Goal: Task Accomplishment & Management: Manage account settings

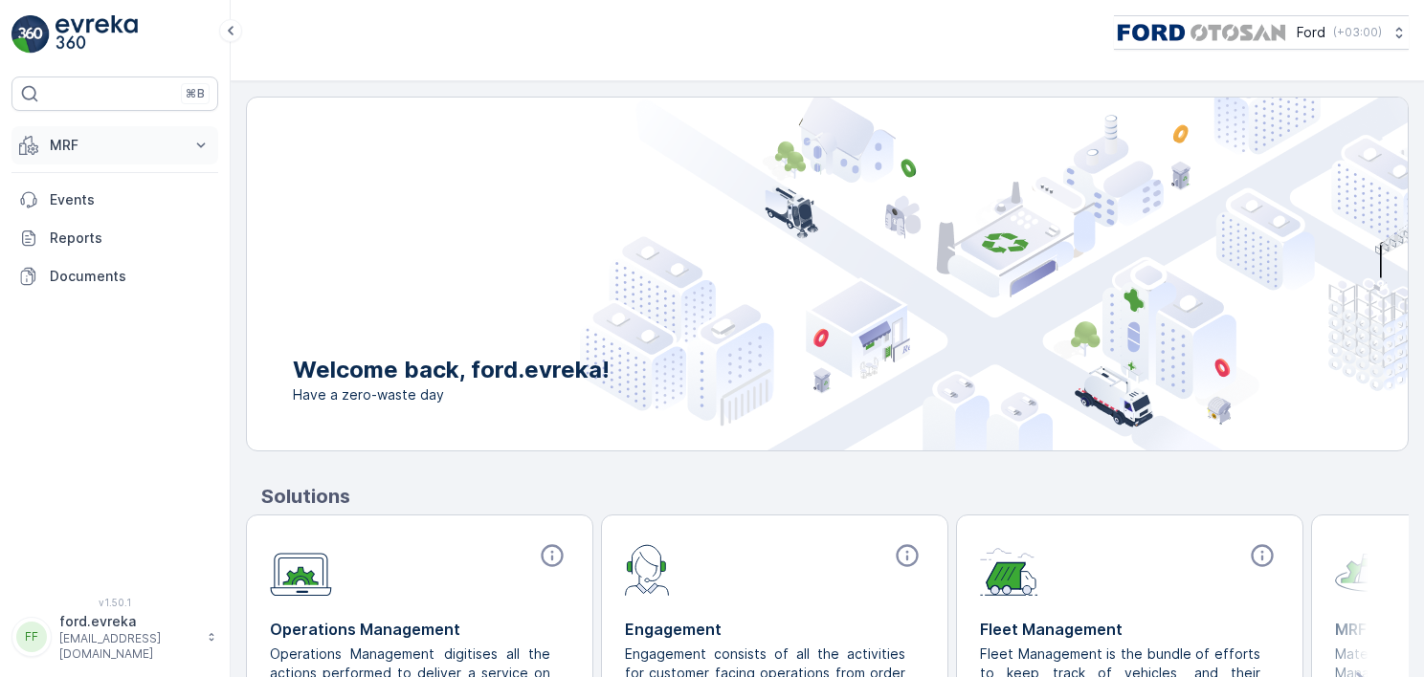
click at [89, 151] on p "MRF" at bounding box center [115, 145] width 130 height 19
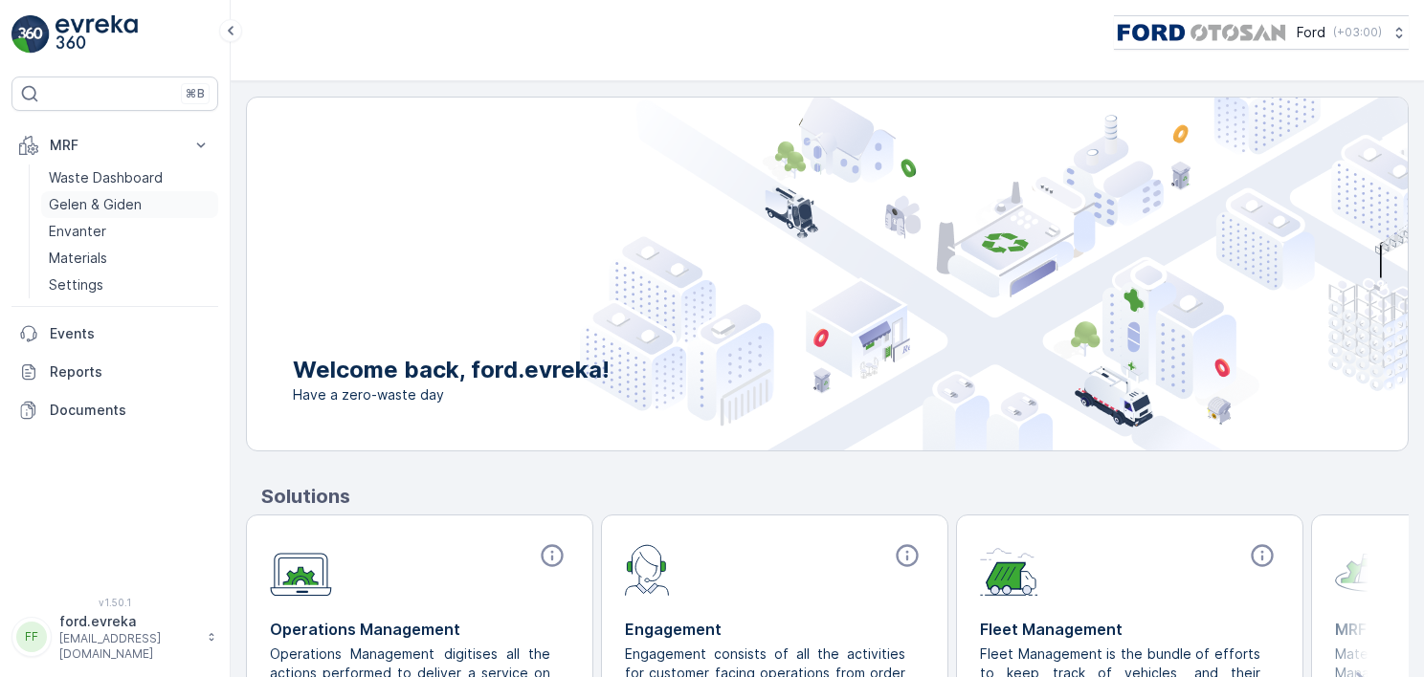
click at [66, 199] on p "Gelen & Giden" at bounding box center [95, 204] width 93 height 19
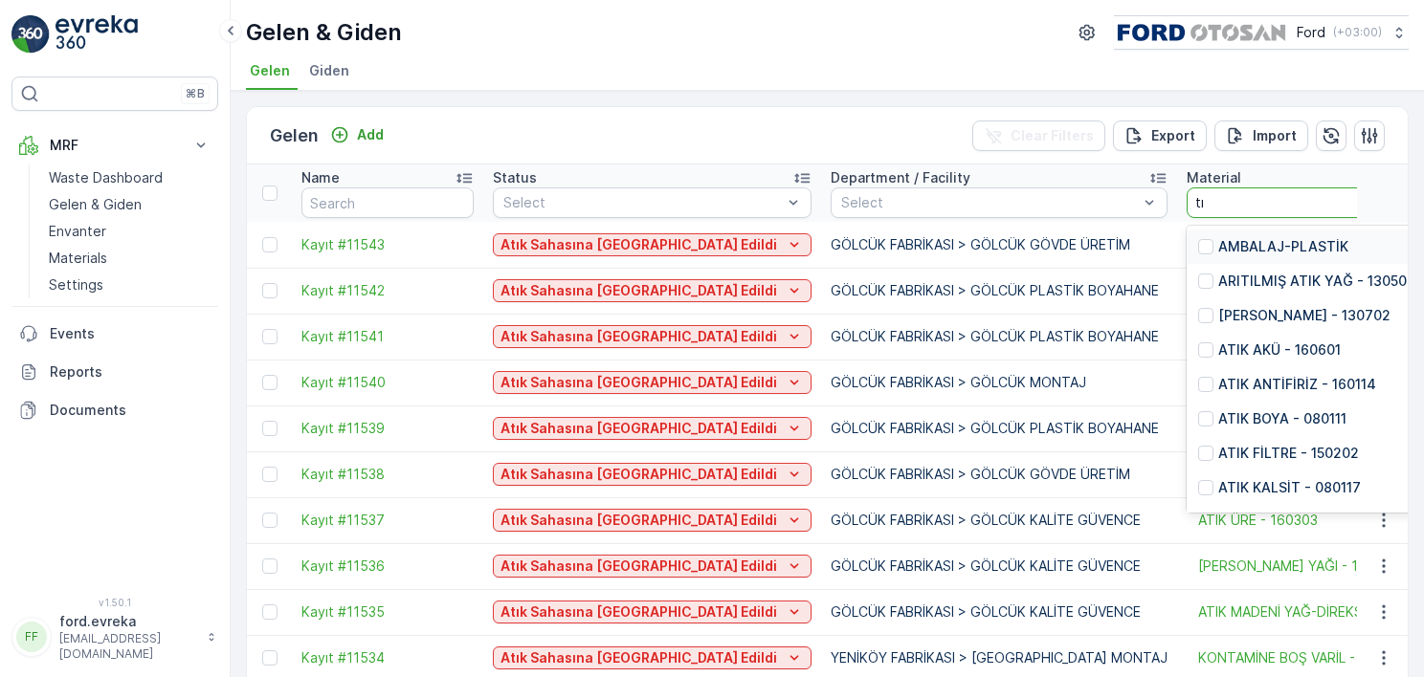
type input "tıb"
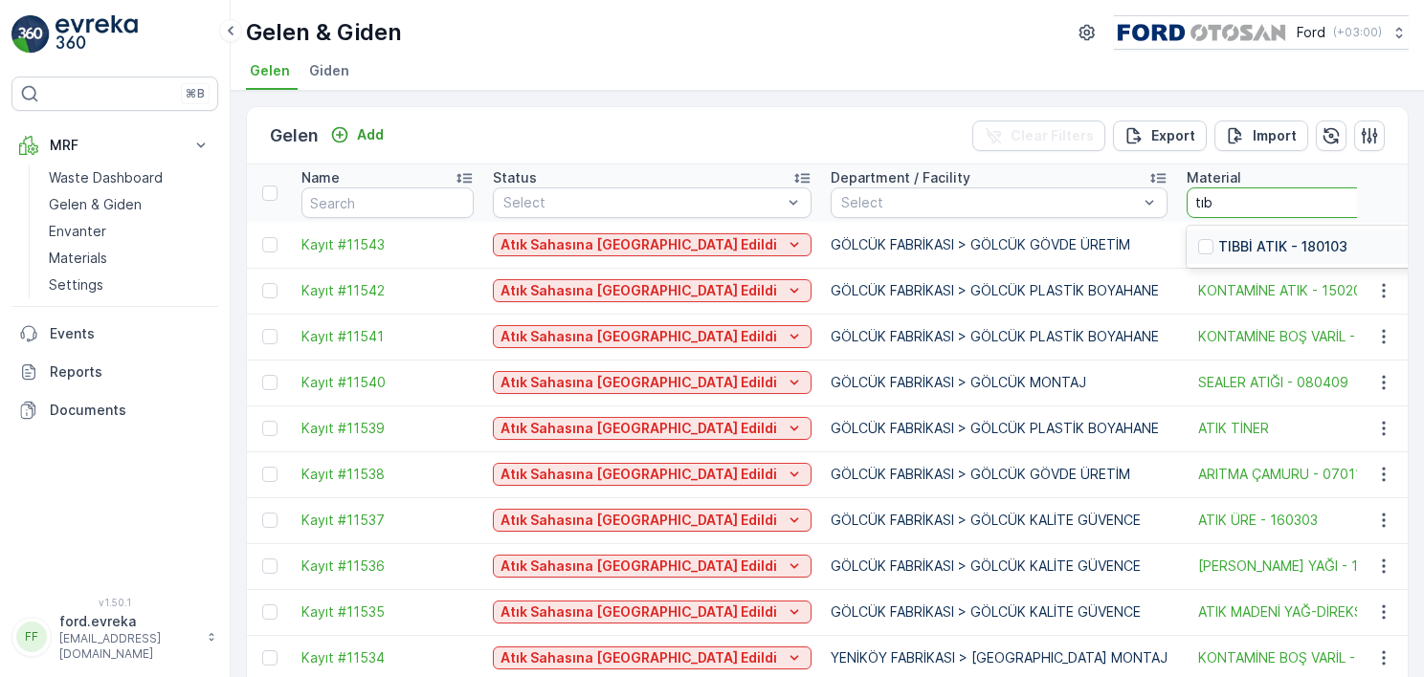
click at [1218, 237] on p "TIBBİ ATIK - 180103" at bounding box center [1282, 246] width 129 height 19
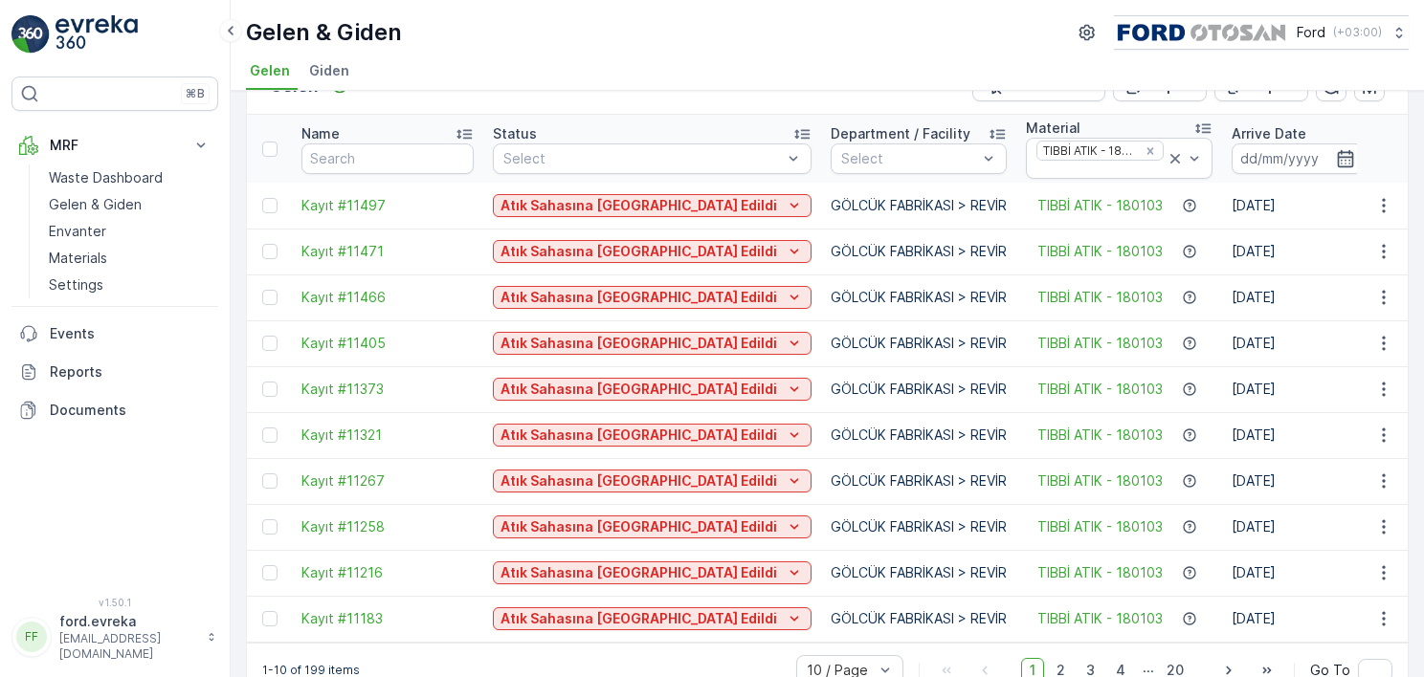
scroll to position [92, 0]
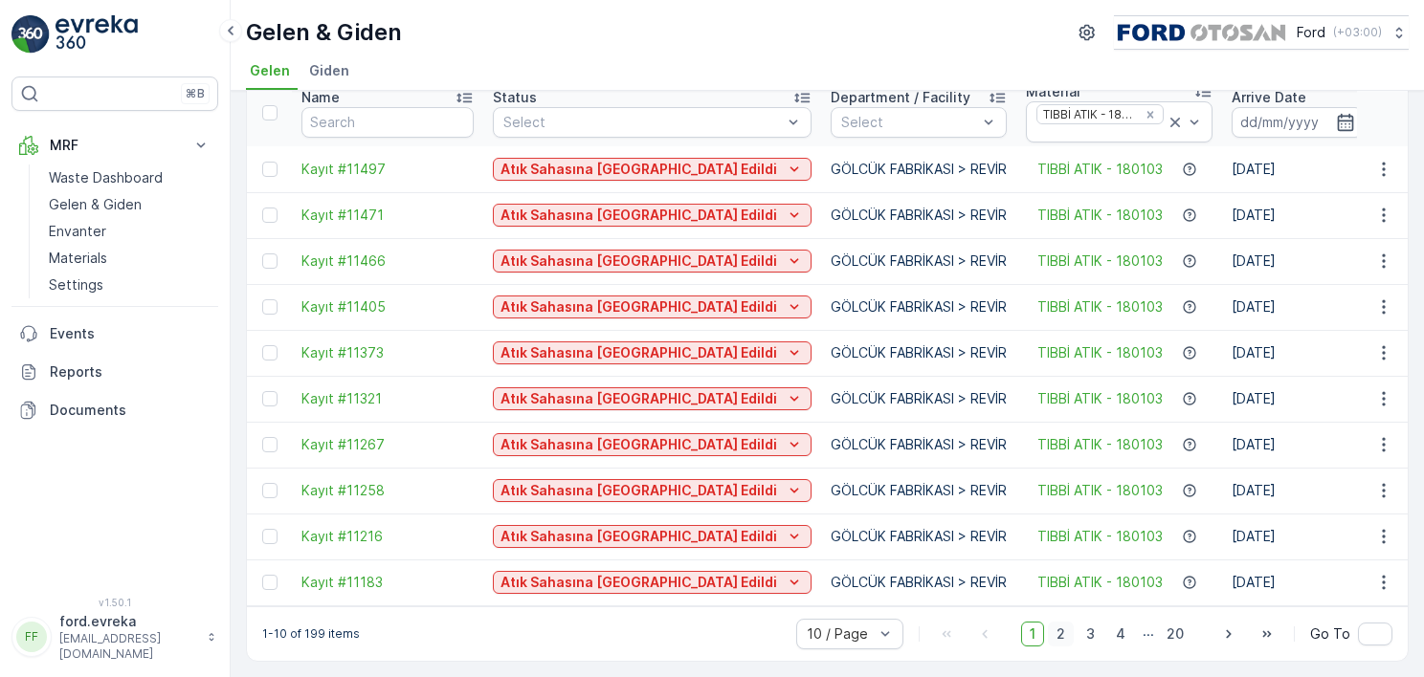
click at [1072, 635] on span "2" at bounding box center [1061, 634] width 26 height 25
click at [1087, 635] on span "3" at bounding box center [1090, 634] width 26 height 25
click at [1118, 633] on span "4" at bounding box center [1120, 634] width 27 height 25
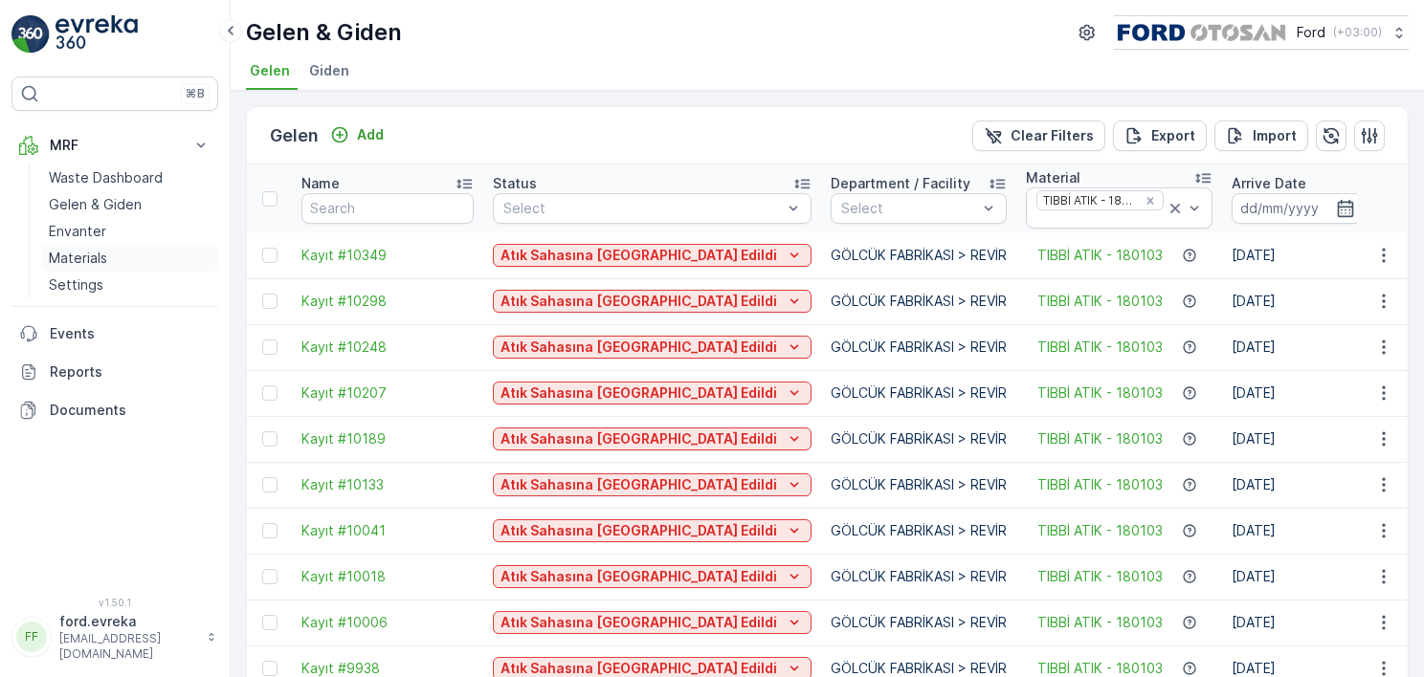
click at [70, 260] on p "Materials" at bounding box center [78, 258] width 58 height 19
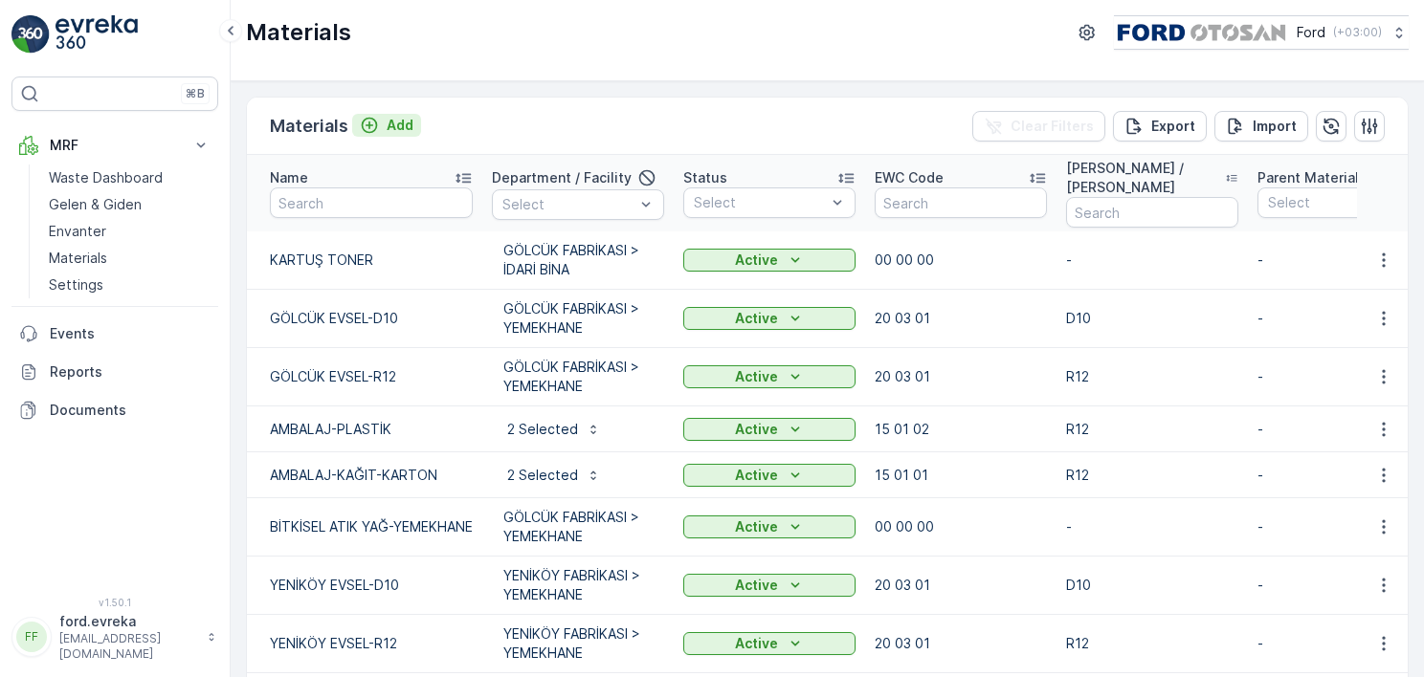
click at [387, 121] on p "Add" at bounding box center [400, 125] width 27 height 19
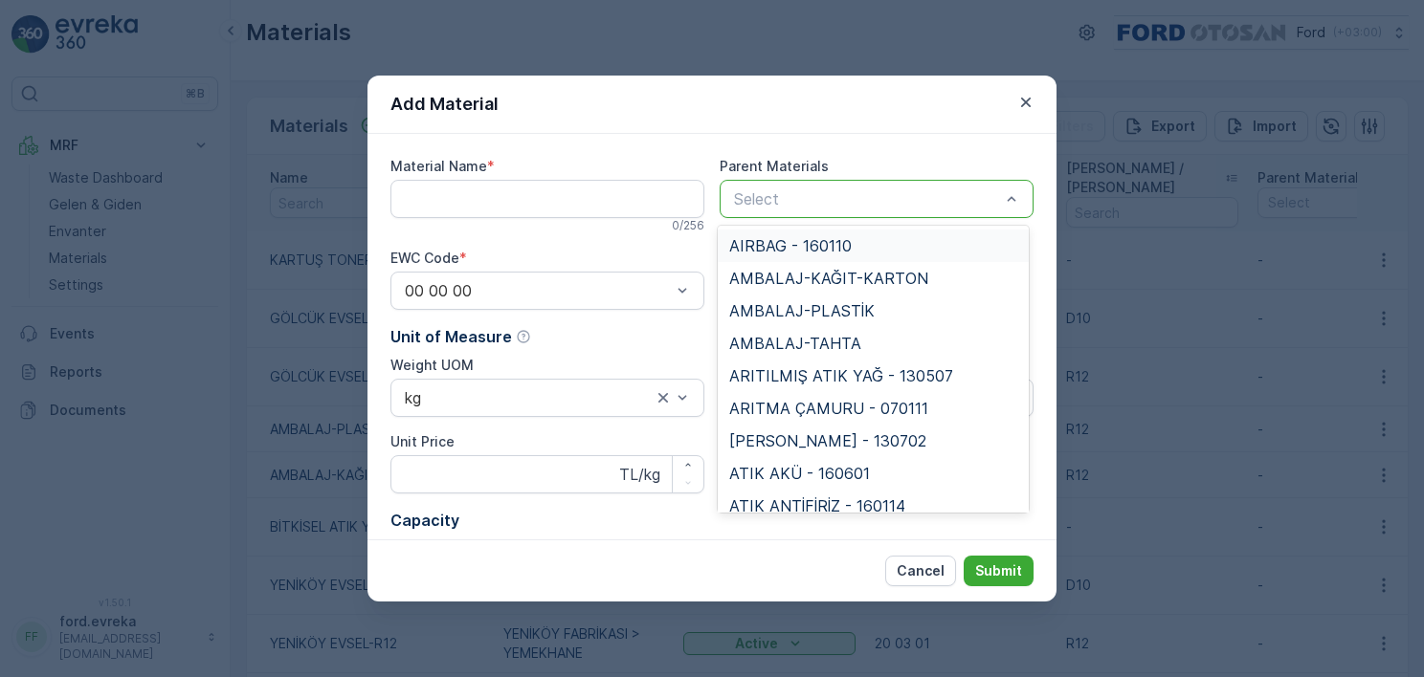
click at [643, 23] on div "Add Material Material Name * 0 / 256 Parent Materials 52 results available. Use…" at bounding box center [712, 338] width 1424 height 677
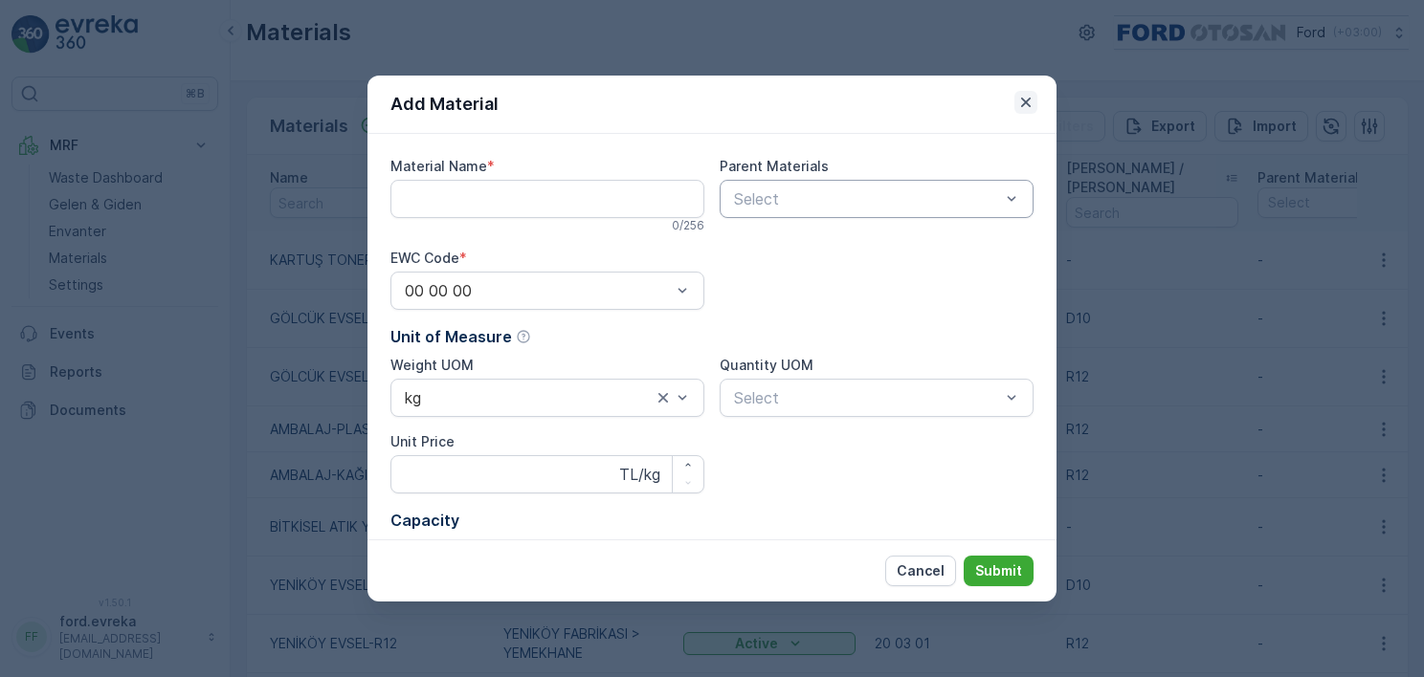
click at [1027, 98] on icon "button" at bounding box center [1025, 102] width 19 height 19
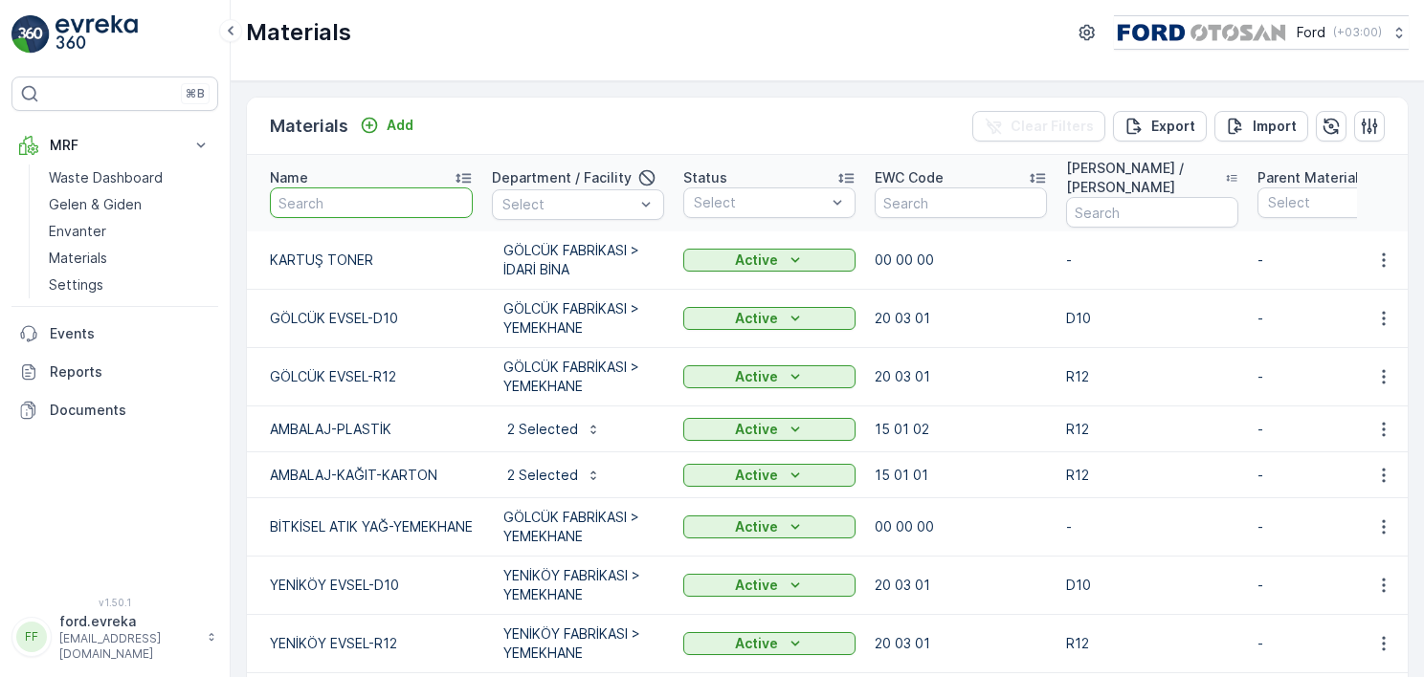
click at [360, 207] on input "text" at bounding box center [371, 203] width 203 height 31
type input "tıbbi"
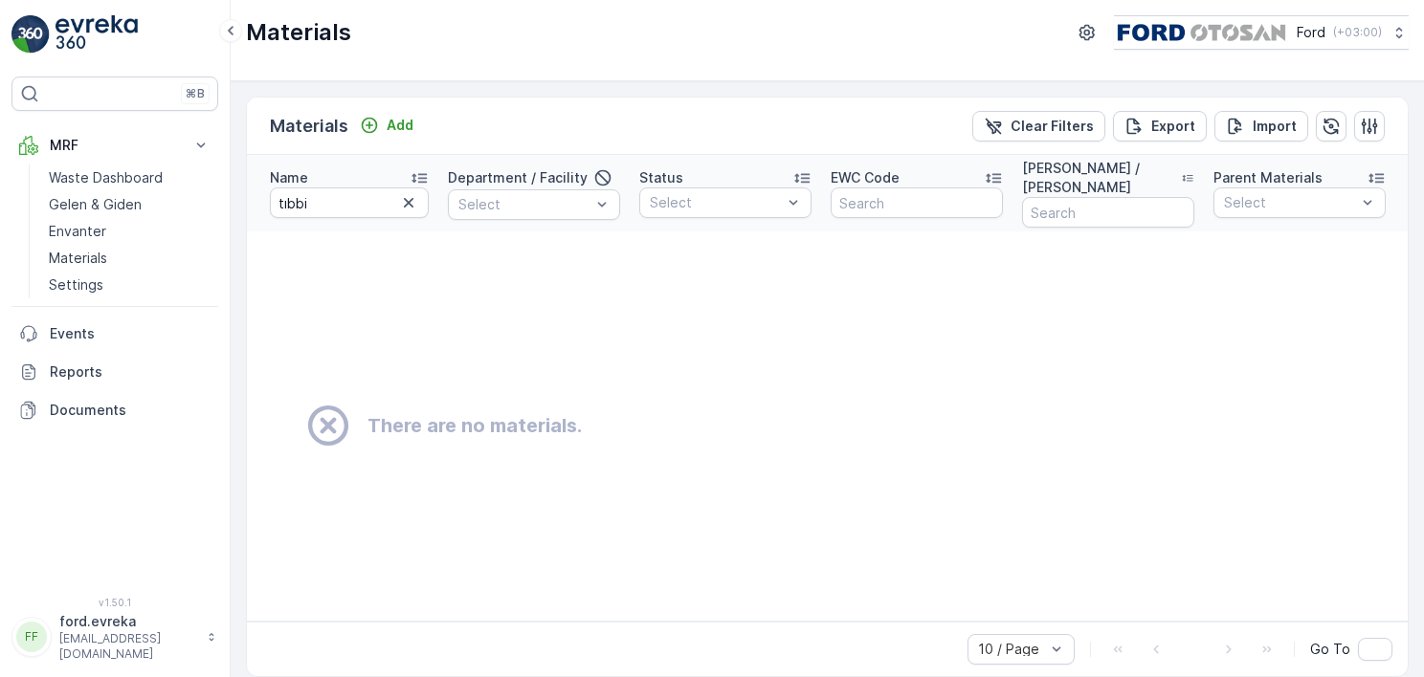
click at [339, 193] on input "tıbbi" at bounding box center [349, 203] width 159 height 31
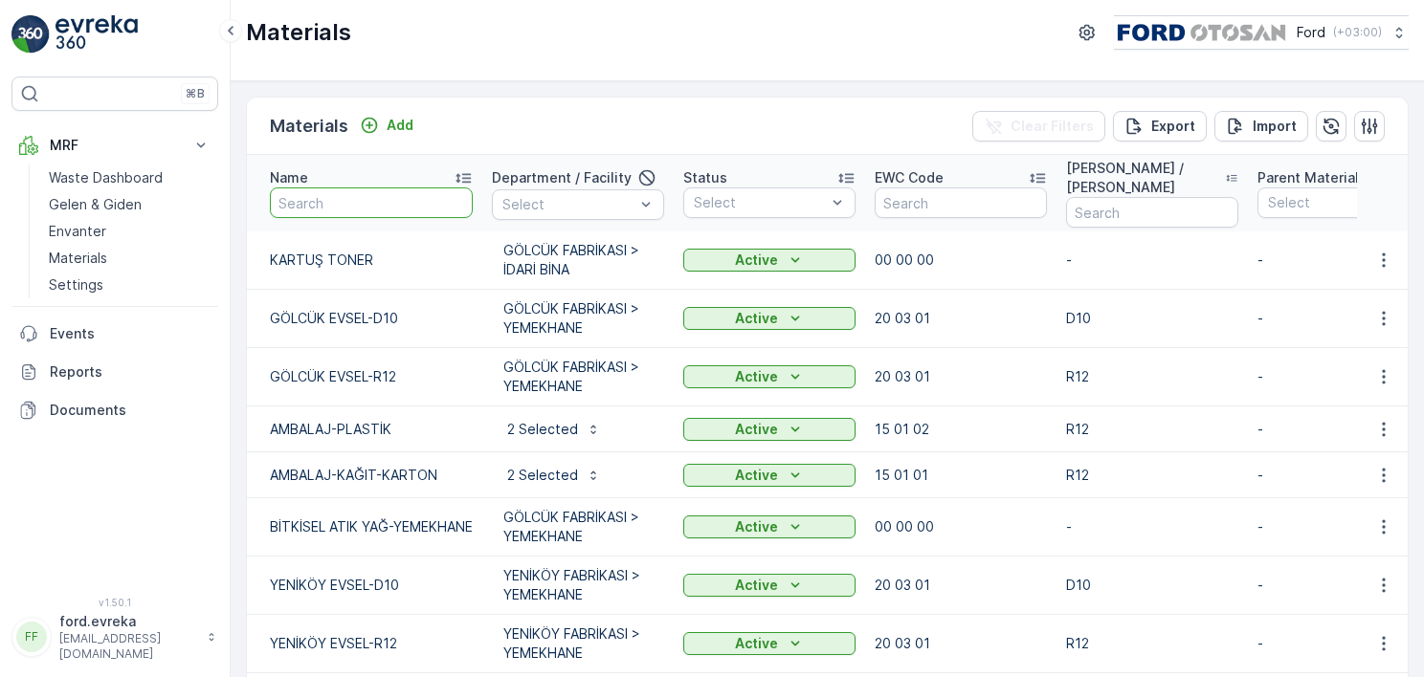
click at [339, 193] on input "text" at bounding box center [371, 203] width 203 height 31
type input "tı"
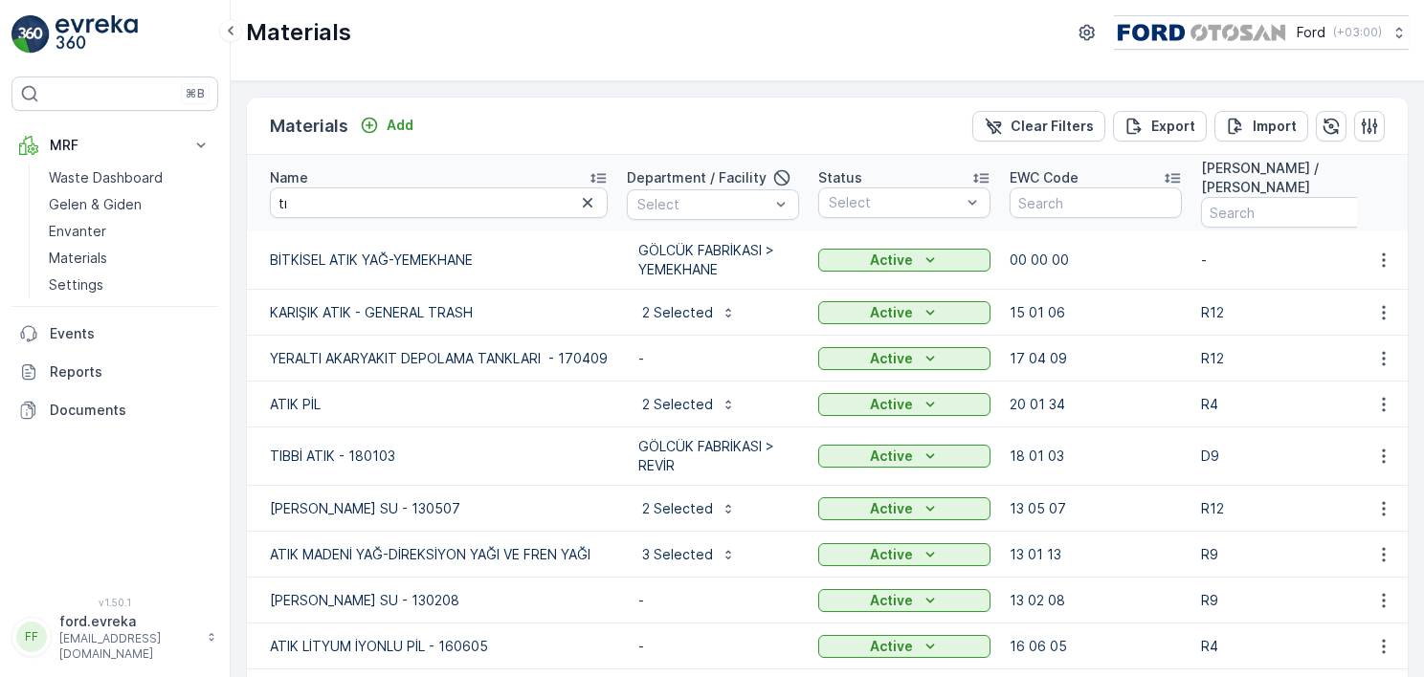
click at [669, 448] on span "GÖLCÜK FABRİKASI > REVİR" at bounding box center [712, 456] width 149 height 38
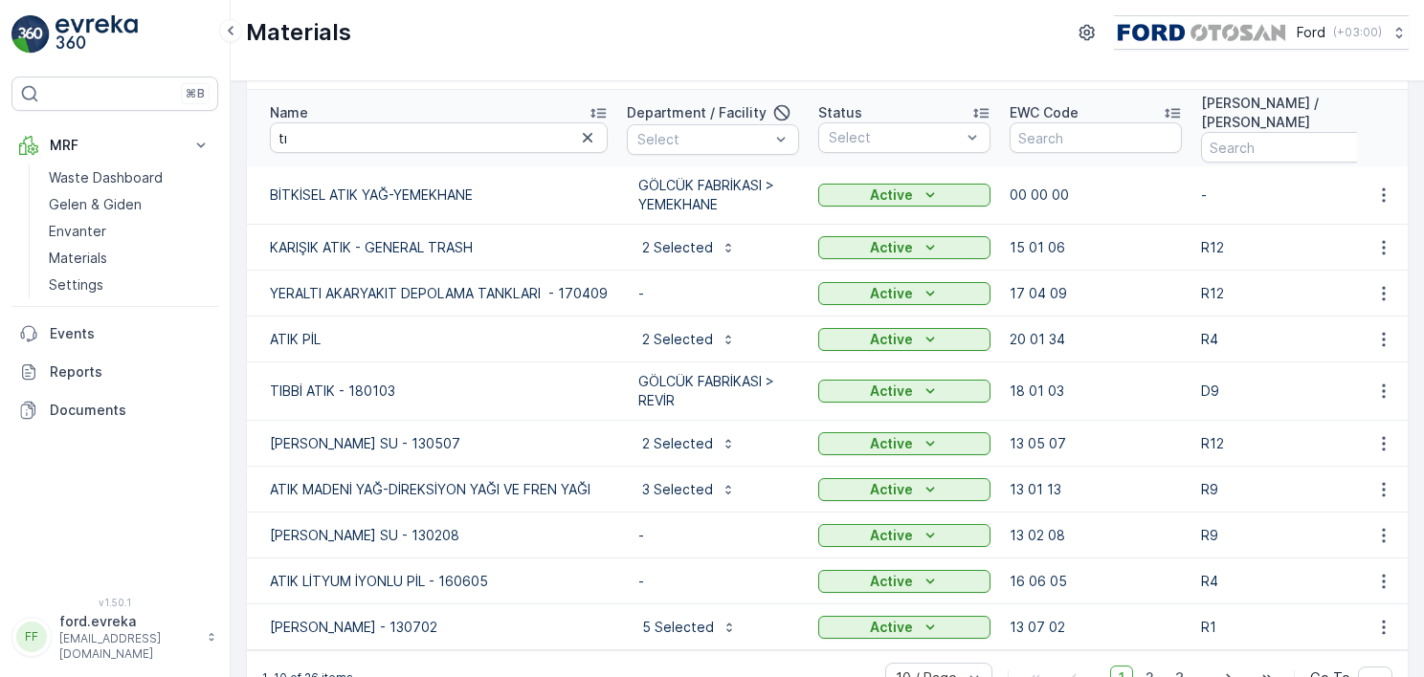
scroll to position [96, 0]
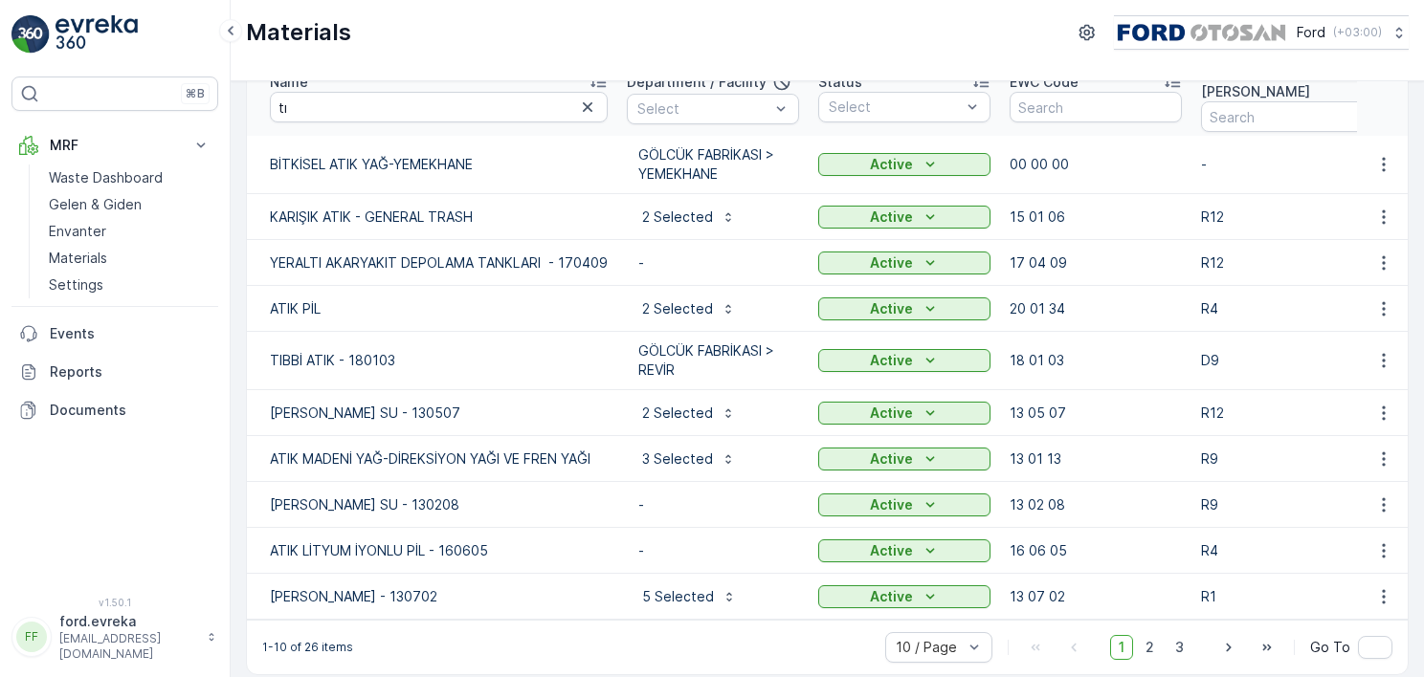
click at [720, 348] on span "GÖLCÜK FABRİKASI > REVİR" at bounding box center [712, 361] width 149 height 38
click at [1366, 361] on button "button" at bounding box center [1383, 360] width 34 height 23
click at [1347, 387] on span "Edit Material" at bounding box center [1317, 388] width 80 height 19
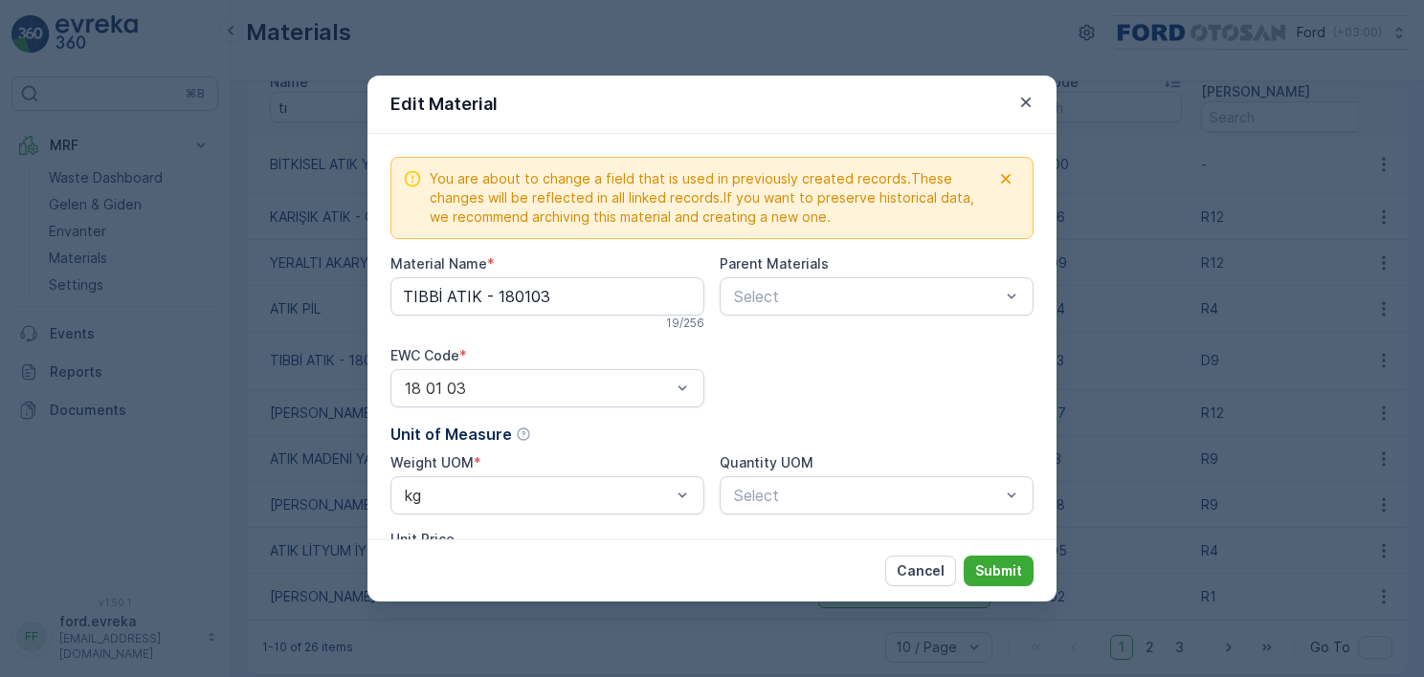
type Name "TIBBİ ATIK - 180103"
type Price "0"
type Limit "0"
type Limit "100000"
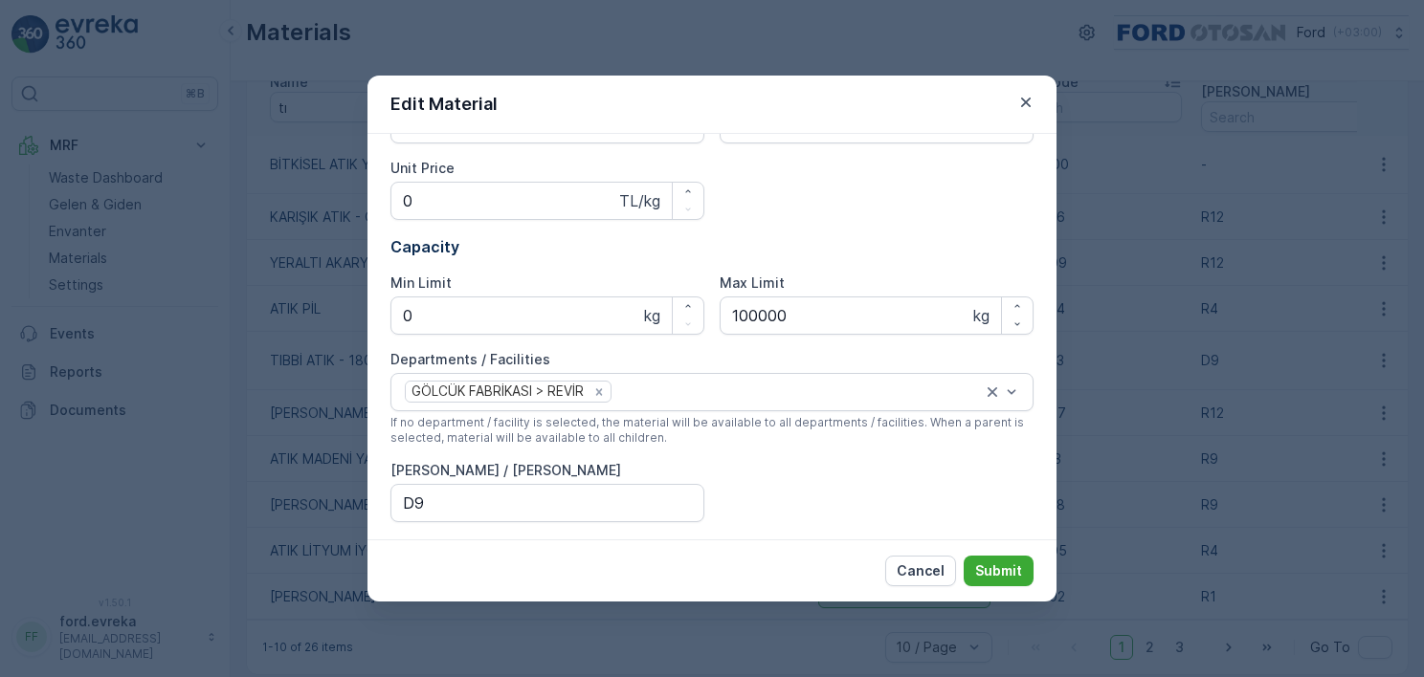
scroll to position [375, 0]
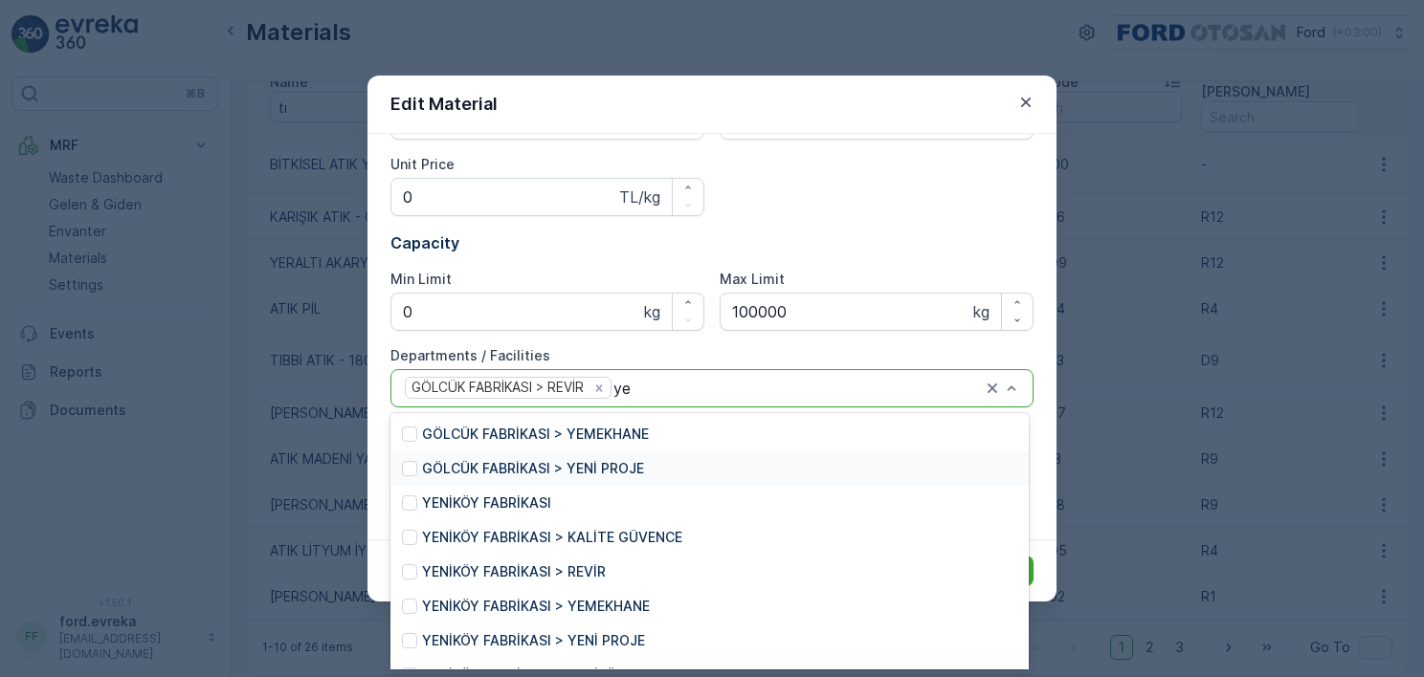
type input "y"
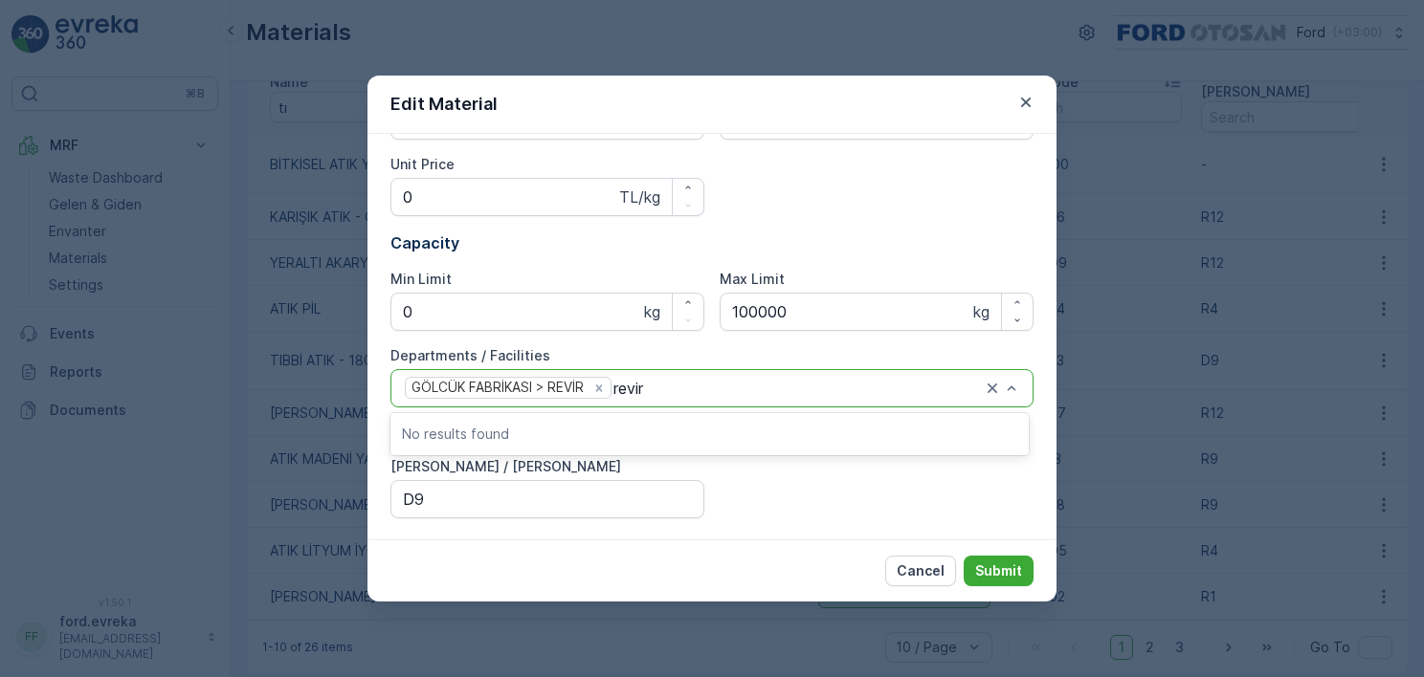
type input "revi"
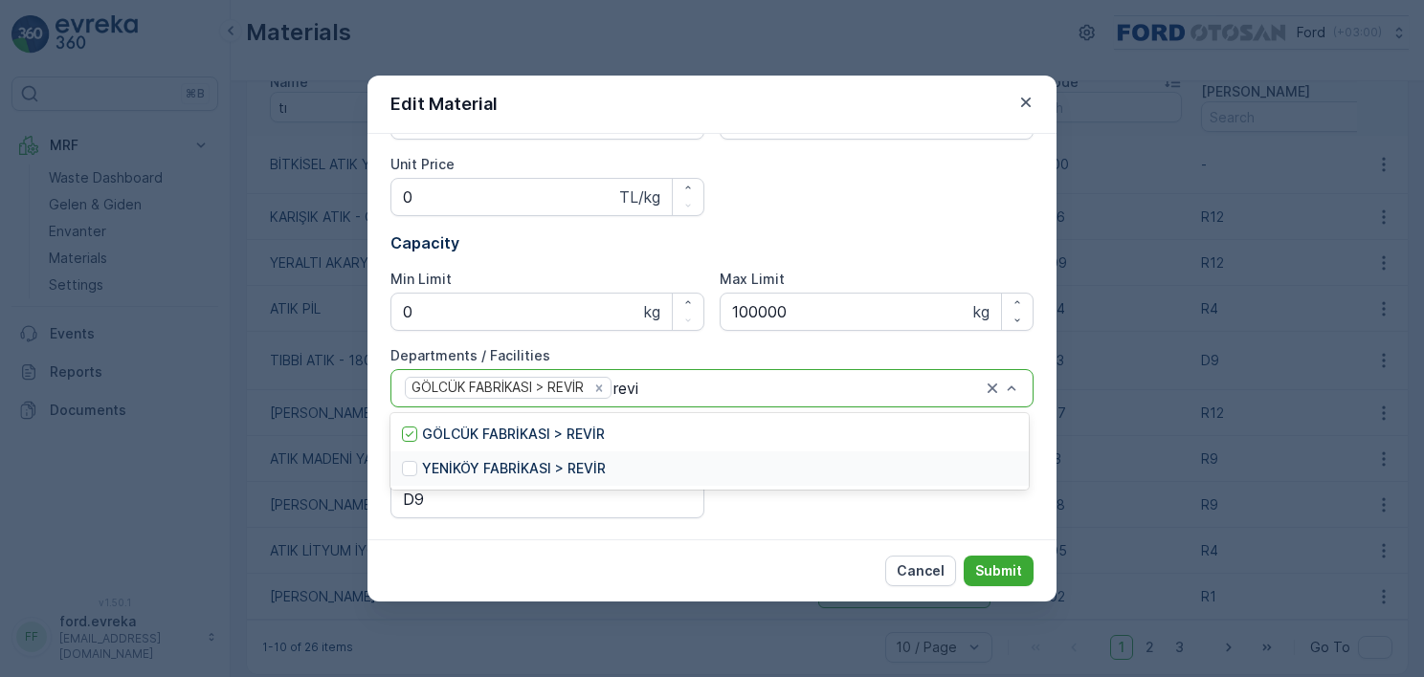
click at [569, 466] on p "YENİKÖY FABRİKASI > REVİR" at bounding box center [514, 468] width 184 height 19
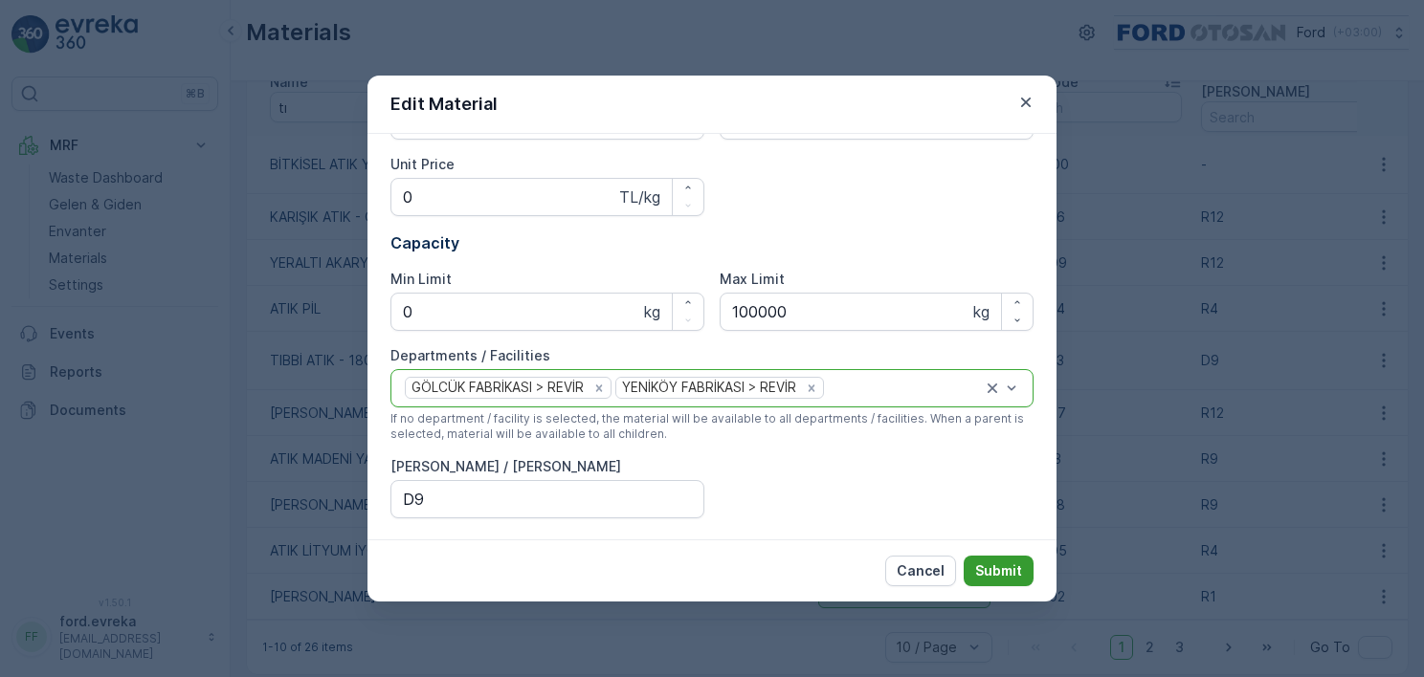
click at [1008, 575] on p "Submit" at bounding box center [998, 571] width 47 height 19
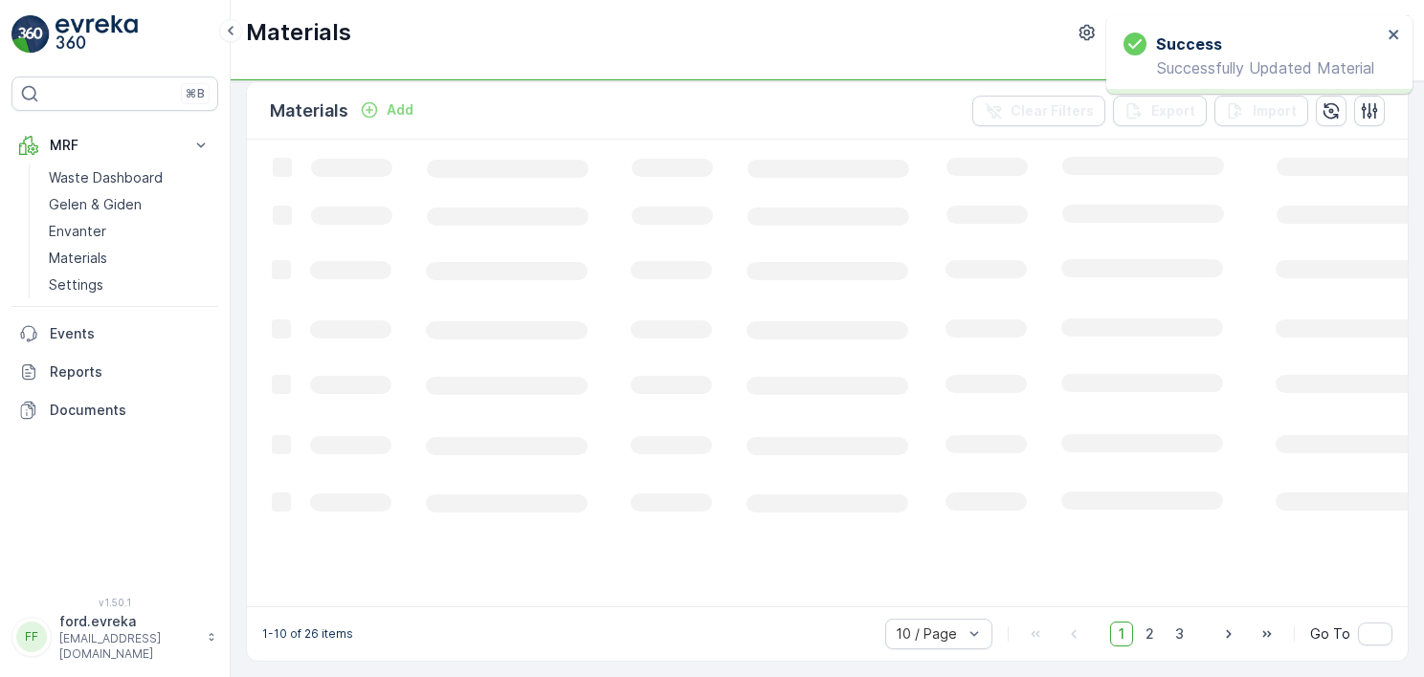
scroll to position [14, 0]
